Goal: Check status: Check status

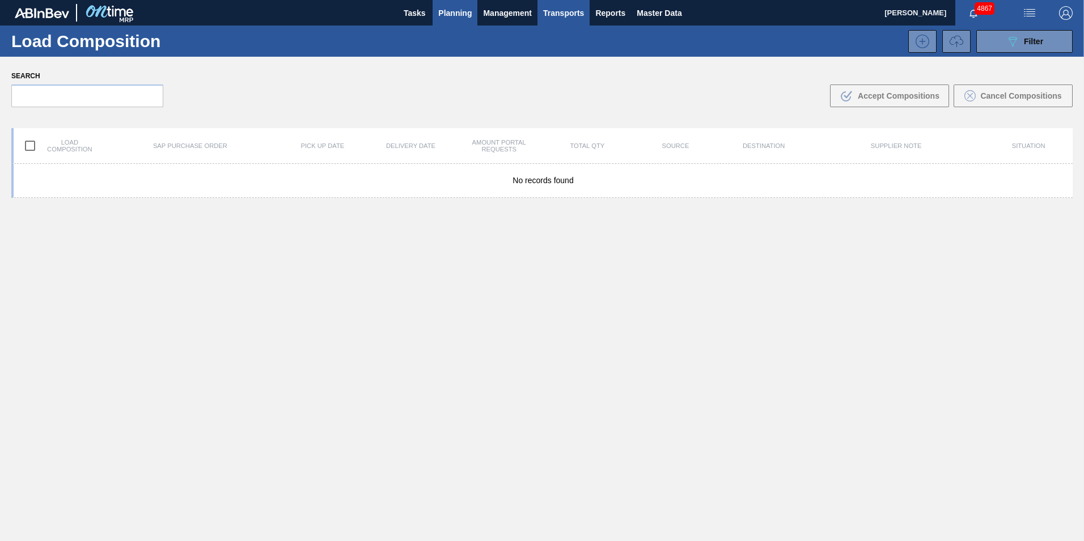
click at [448, 16] on span "Planning" at bounding box center [454, 13] width 33 height 14
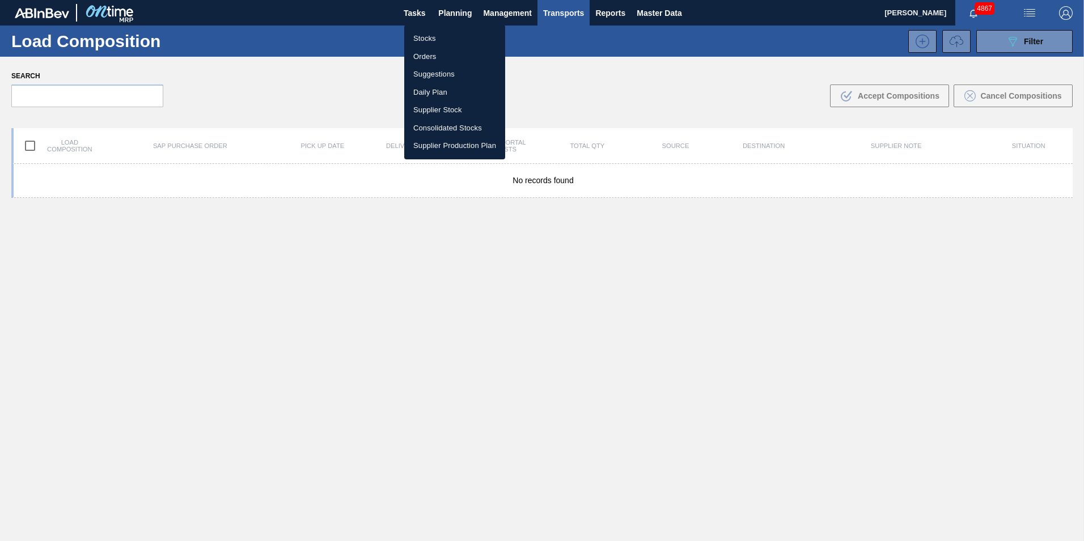
click at [431, 40] on li "Stocks" at bounding box center [454, 38] width 101 height 18
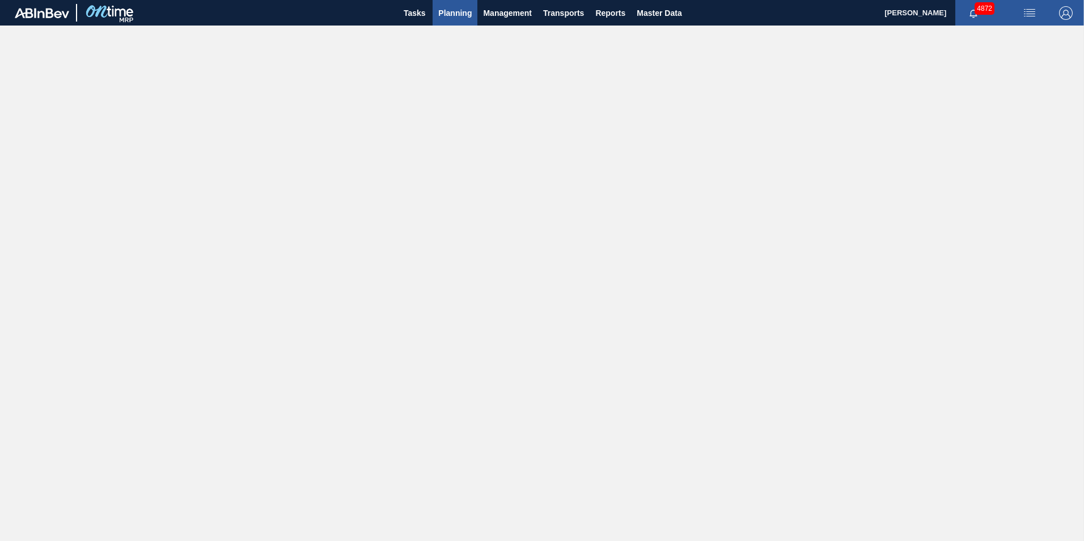
click at [457, 18] on span "Planning" at bounding box center [454, 13] width 33 height 14
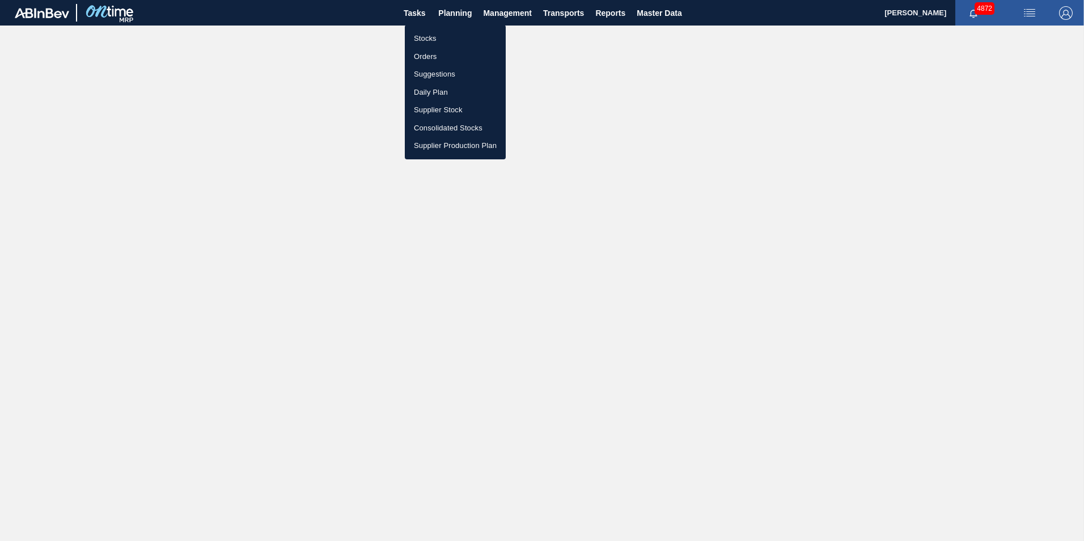
click at [427, 35] on li "Stocks" at bounding box center [455, 38] width 101 height 18
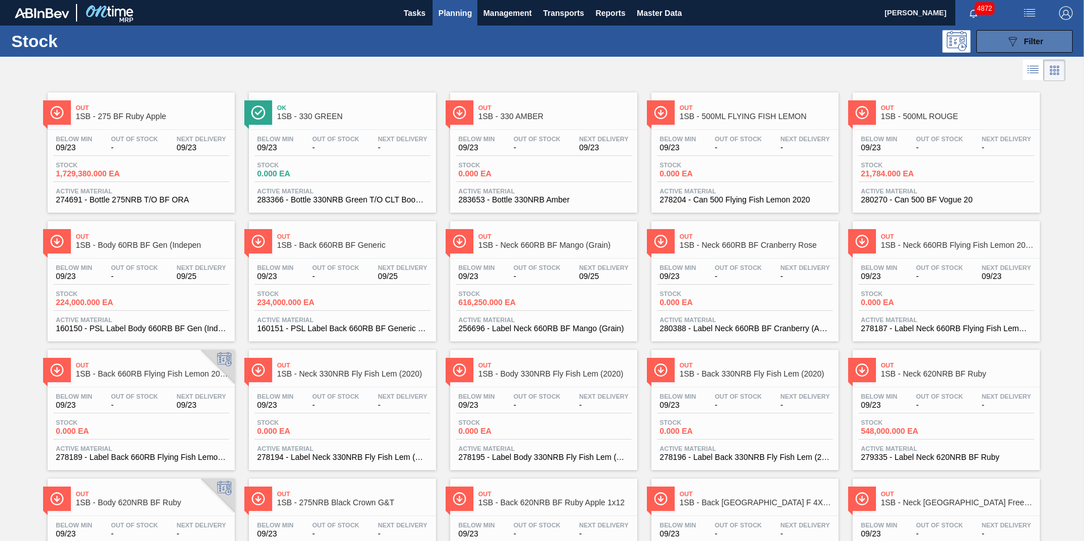
click at [1037, 39] on span "Filter" at bounding box center [1033, 41] width 19 height 9
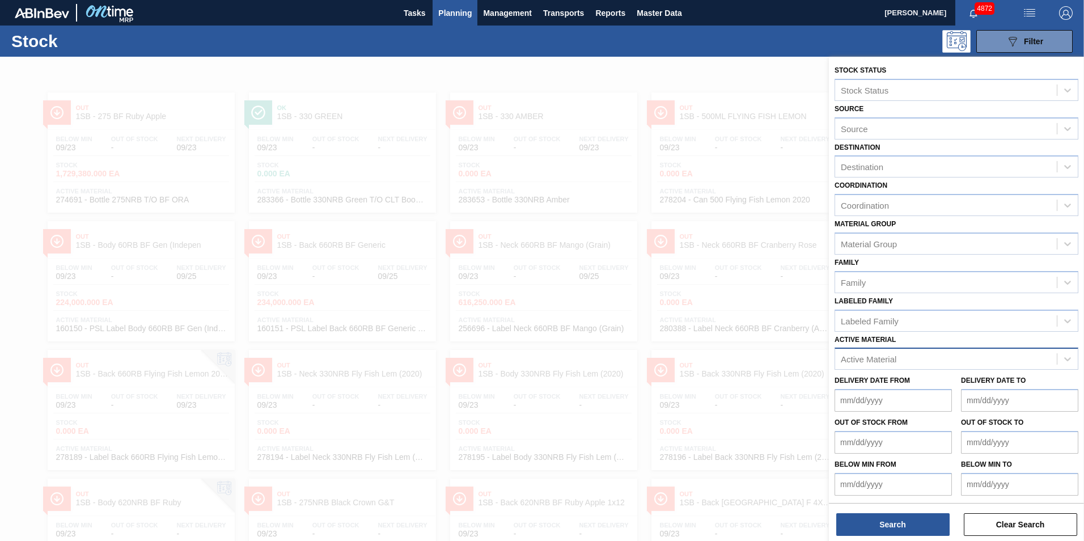
click at [868, 355] on div "Active Material" at bounding box center [869, 359] width 56 height 10
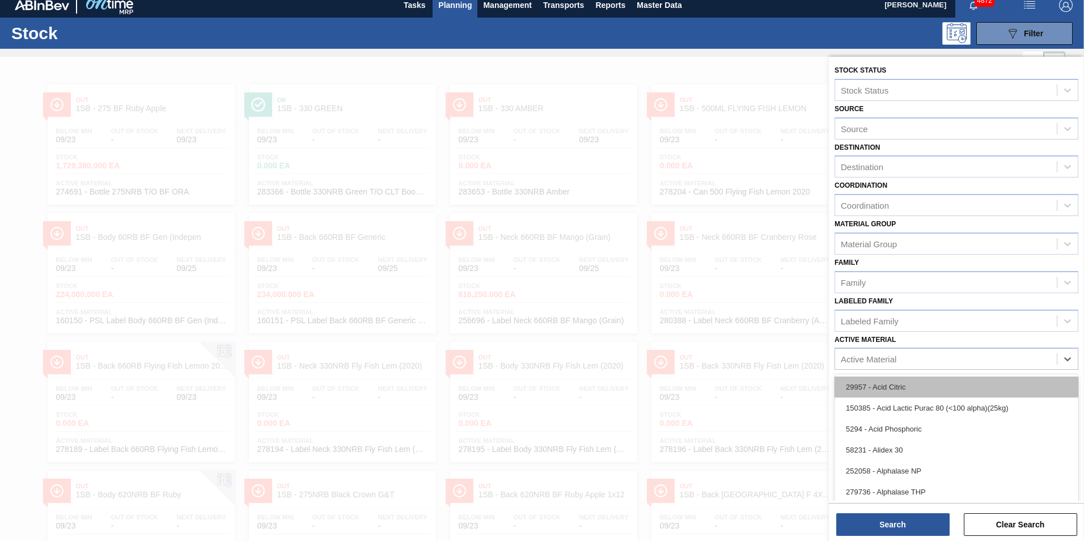
scroll to position [8, 0]
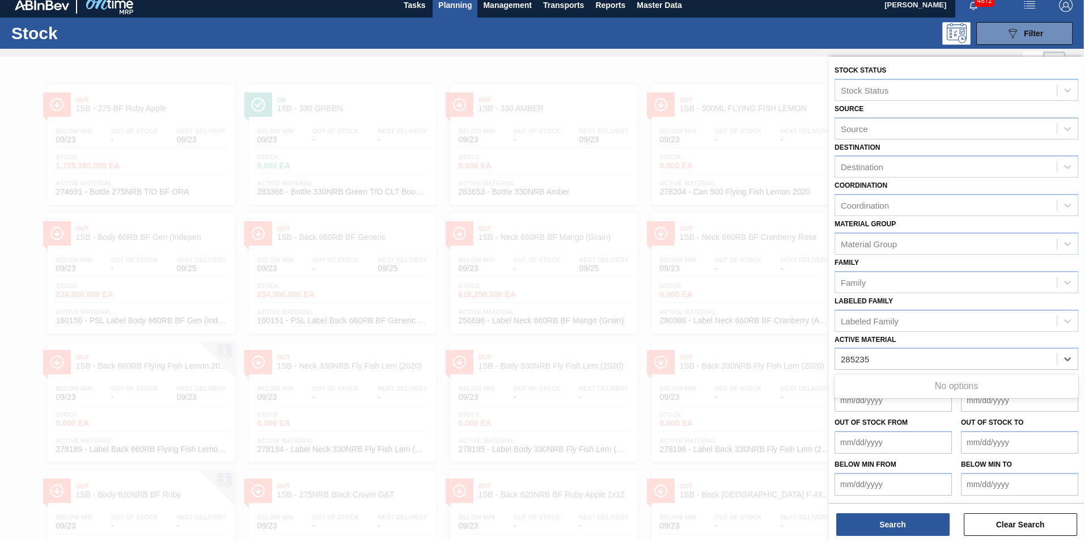
type Material "285235"
